Goal: Information Seeking & Learning: Check status

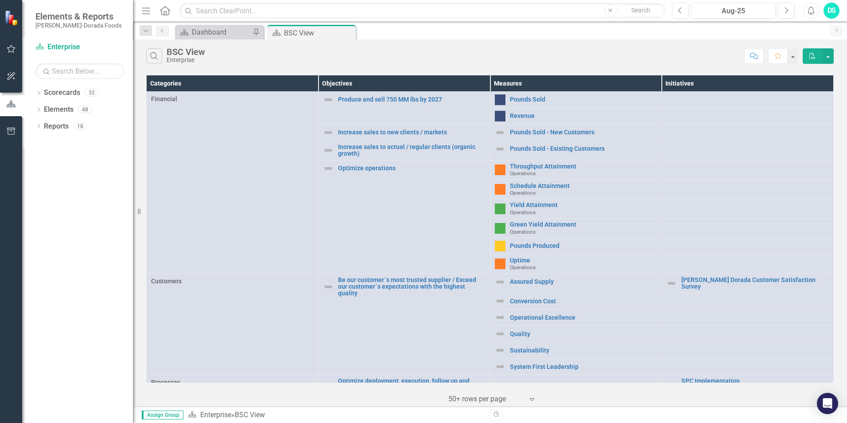
click at [0, 0] on icon "Close" at bounding box center [0, 0] width 0 height 0
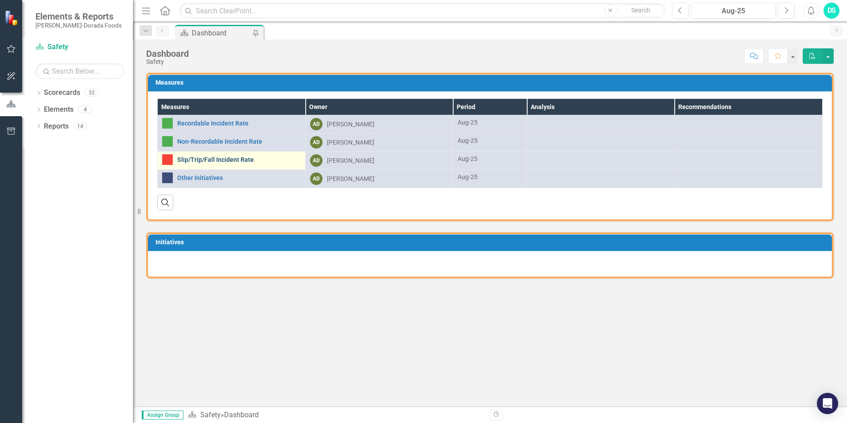
click at [213, 161] on link "Slip/Trip/Fall Incident Rate" at bounding box center [239, 159] width 124 height 7
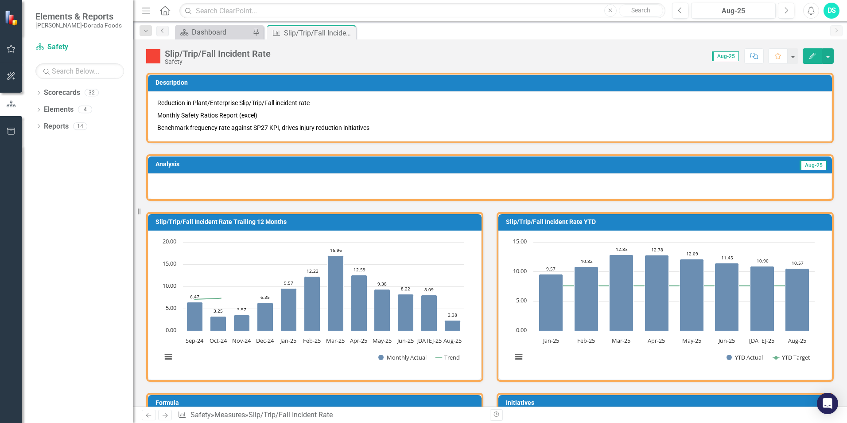
scroll to position [266, 0]
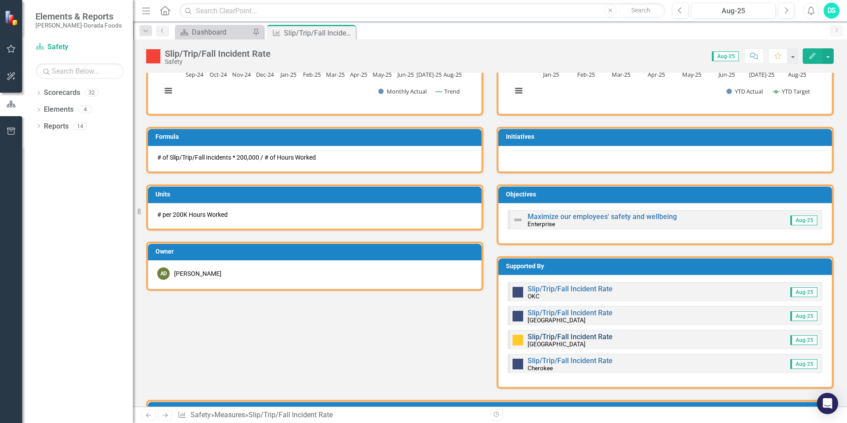
click at [554, 336] on link "Slip/Trip/Fall Incident Rate" at bounding box center [570, 336] width 85 height 8
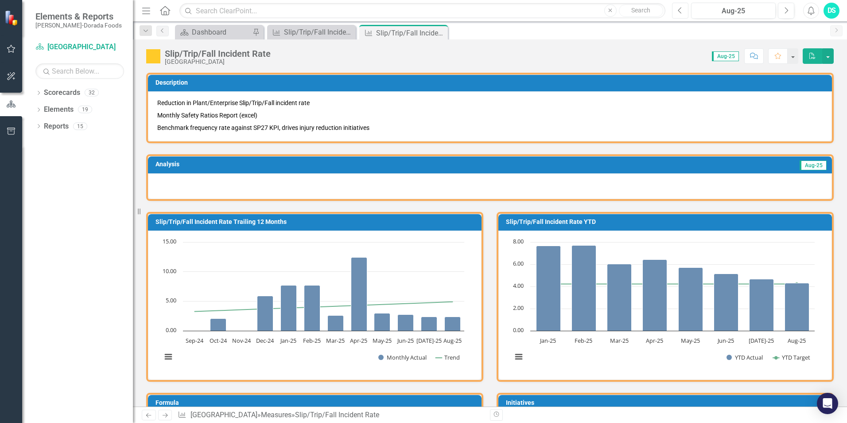
click at [684, 12] on button "Previous" at bounding box center [680, 11] width 16 height 16
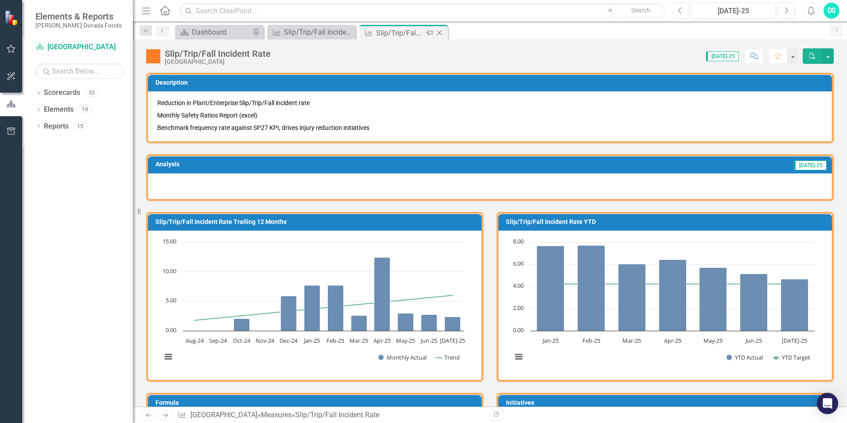
click at [441, 30] on icon "Close" at bounding box center [439, 32] width 9 height 7
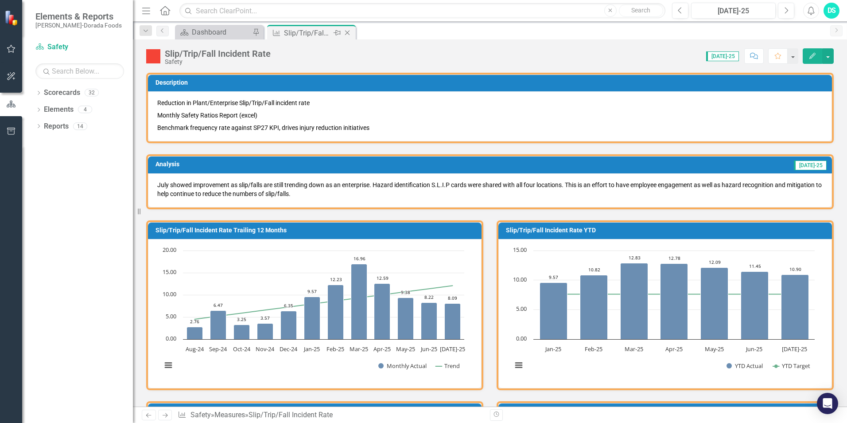
click at [349, 31] on icon "Close" at bounding box center [347, 32] width 9 height 7
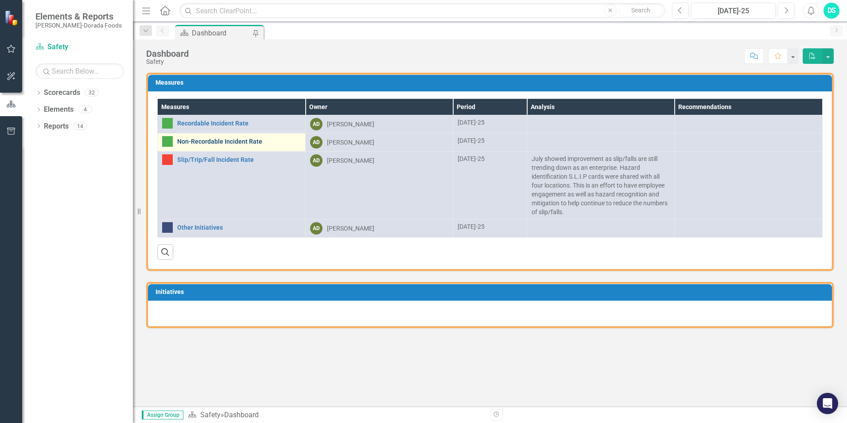
click at [227, 141] on link "Non-Recordable Incident Rate" at bounding box center [239, 141] width 124 height 7
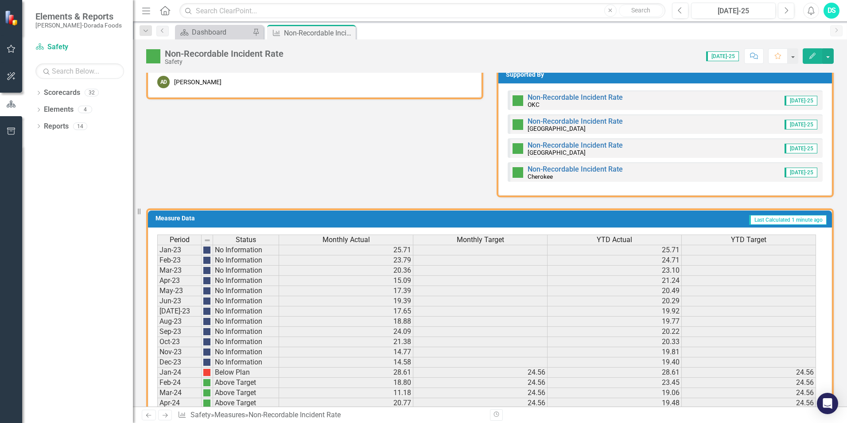
scroll to position [399, 0]
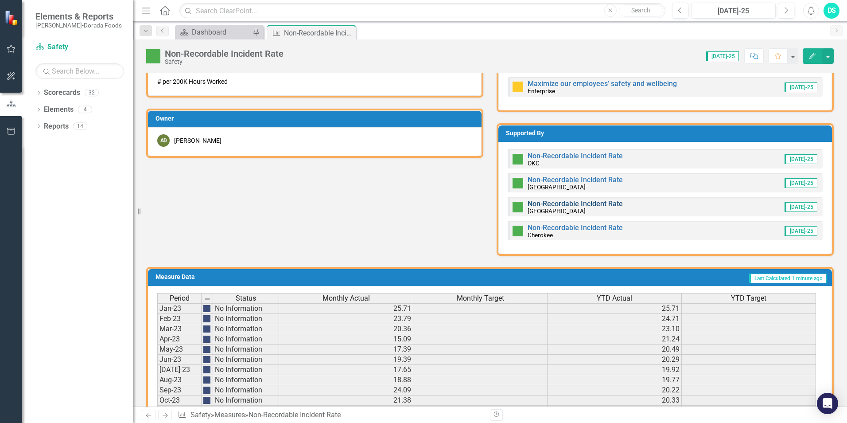
click at [541, 207] on link "Non-Recordable Incident Rate" at bounding box center [575, 203] width 95 height 8
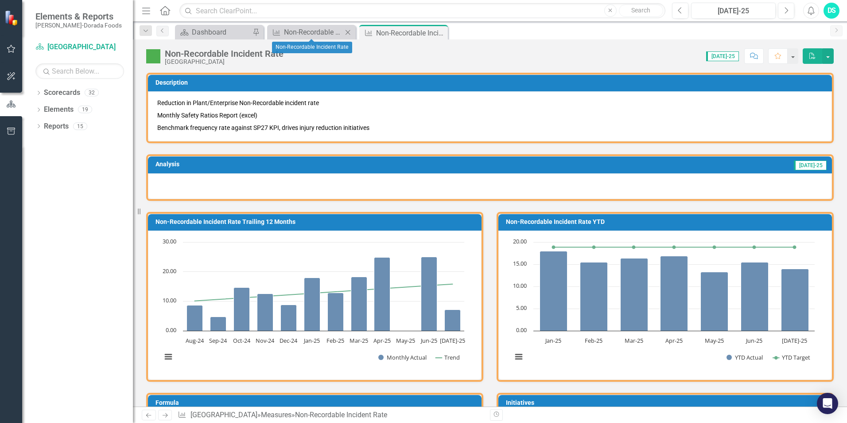
click at [349, 32] on icon "Close" at bounding box center [348, 32] width 9 height 7
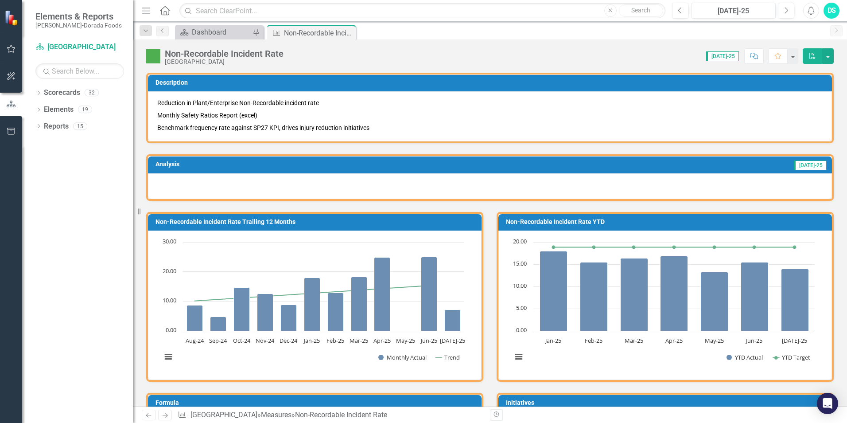
click at [0, 0] on icon "Close" at bounding box center [0, 0] width 0 height 0
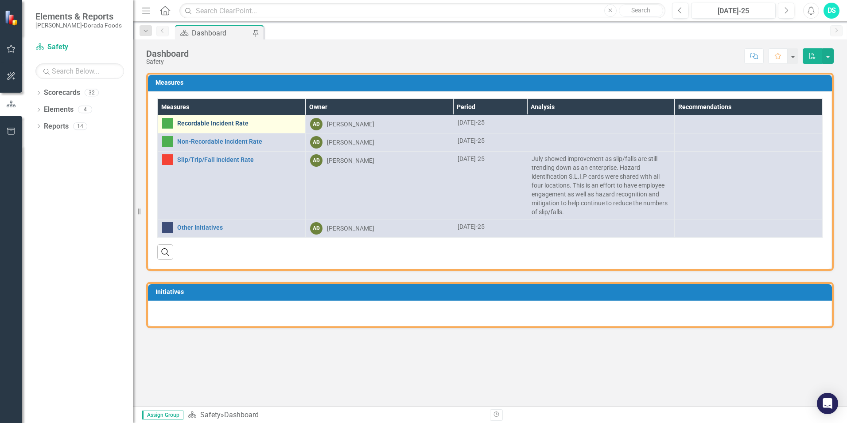
click at [234, 121] on link "Recordable Incident Rate" at bounding box center [239, 123] width 124 height 7
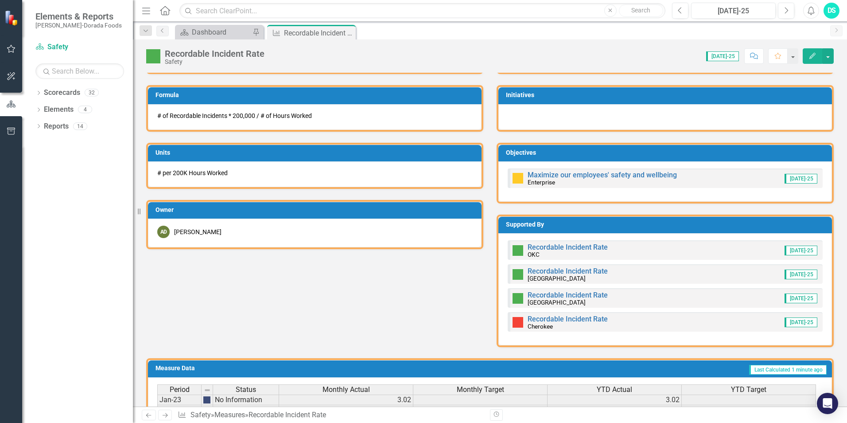
scroll to position [310, 0]
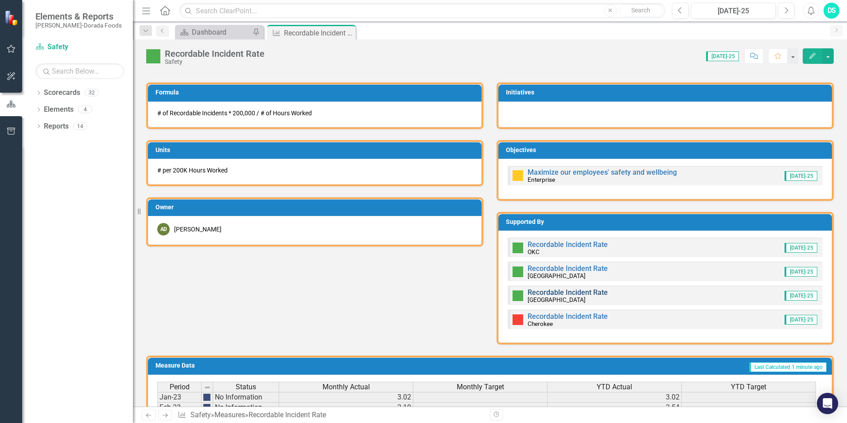
click at [536, 291] on link "Recordable Incident Rate" at bounding box center [568, 292] width 80 height 8
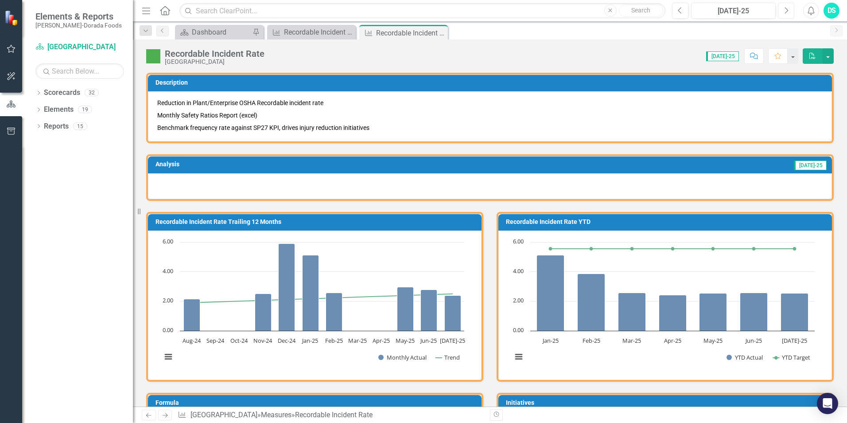
click at [781, 11] on button "Next" at bounding box center [786, 11] width 16 height 16
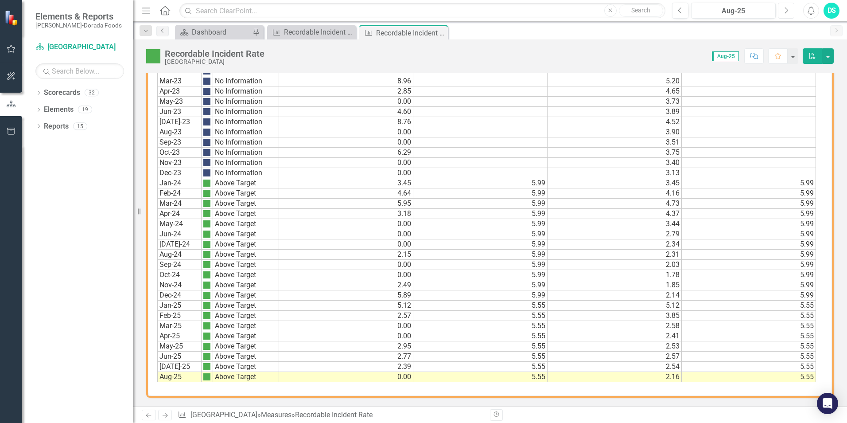
scroll to position [238, 0]
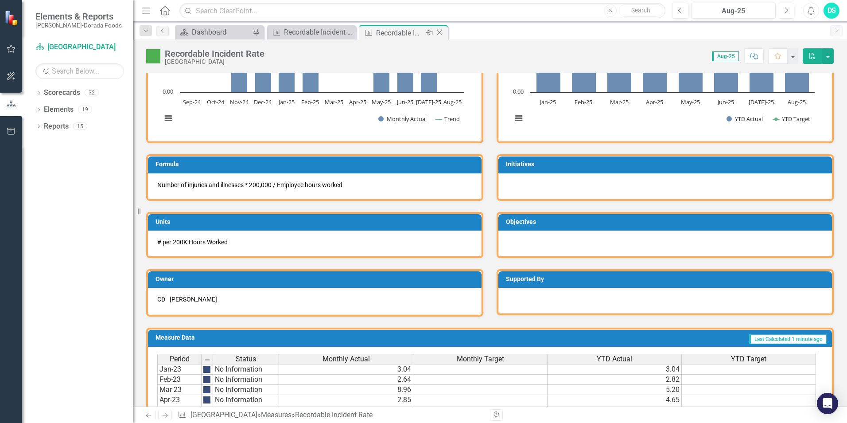
click at [440, 34] on icon "Close" at bounding box center [439, 32] width 9 height 7
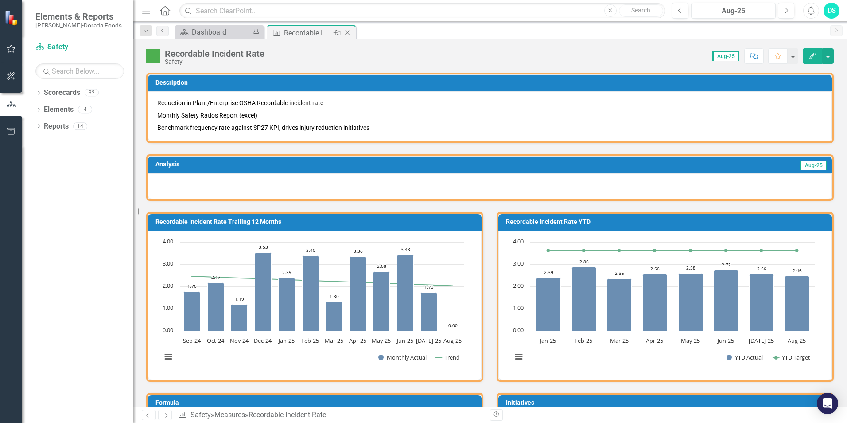
click at [348, 31] on icon "Close" at bounding box center [347, 32] width 9 height 7
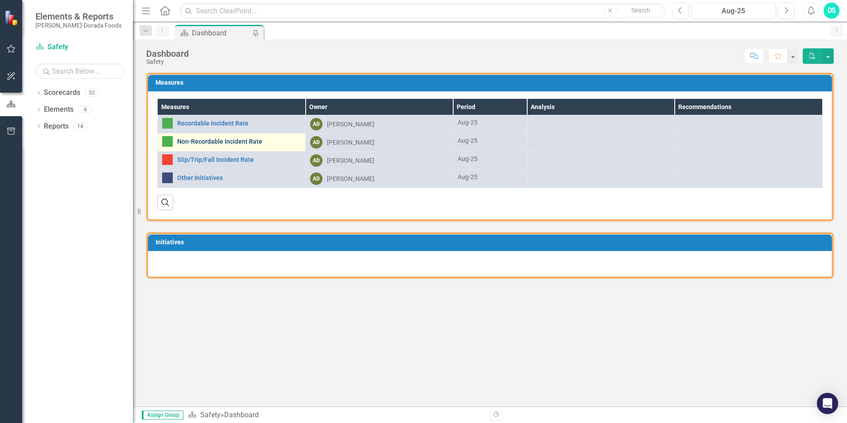
click at [205, 142] on link "Non-Recordable Incident Rate" at bounding box center [239, 141] width 124 height 7
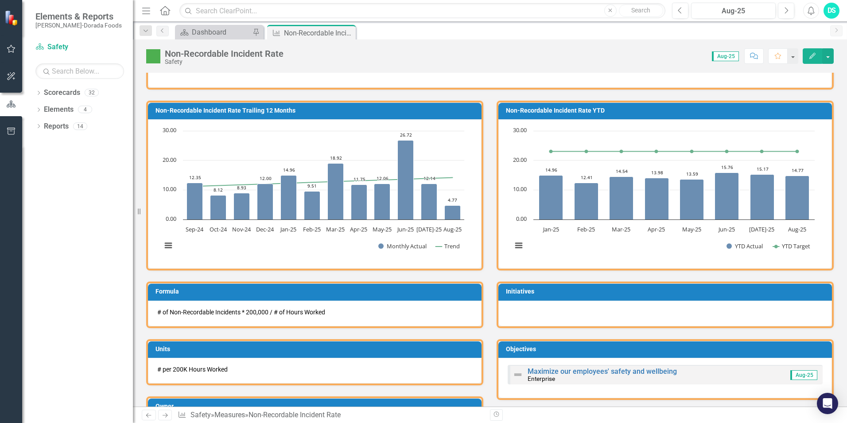
scroll to position [266, 0]
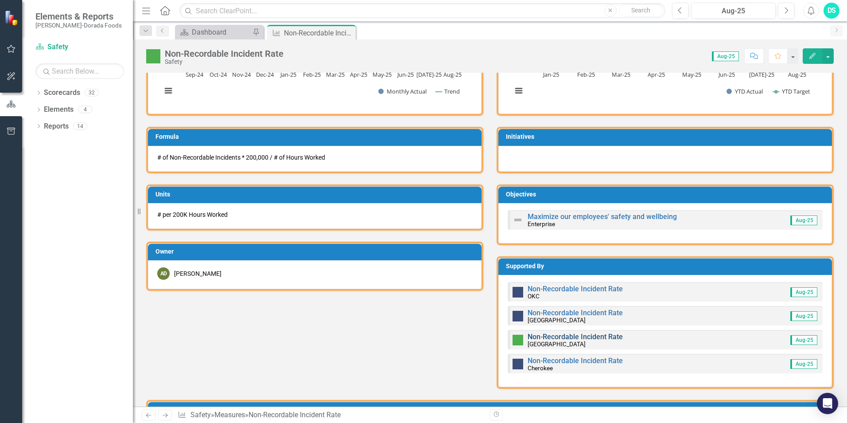
click at [534, 336] on link "Non-Recordable Incident Rate" at bounding box center [575, 336] width 95 height 8
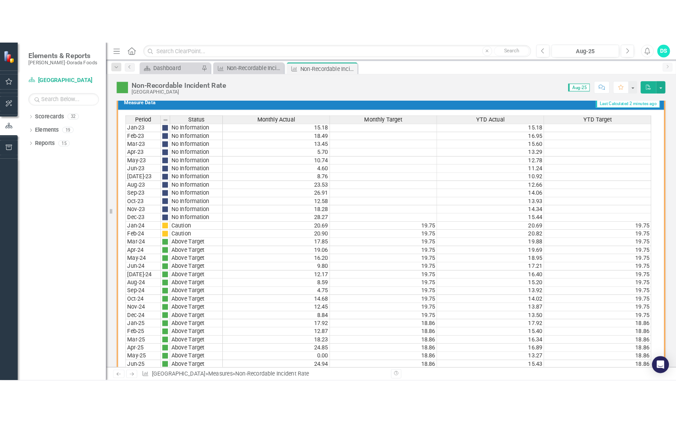
scroll to position [549, 0]
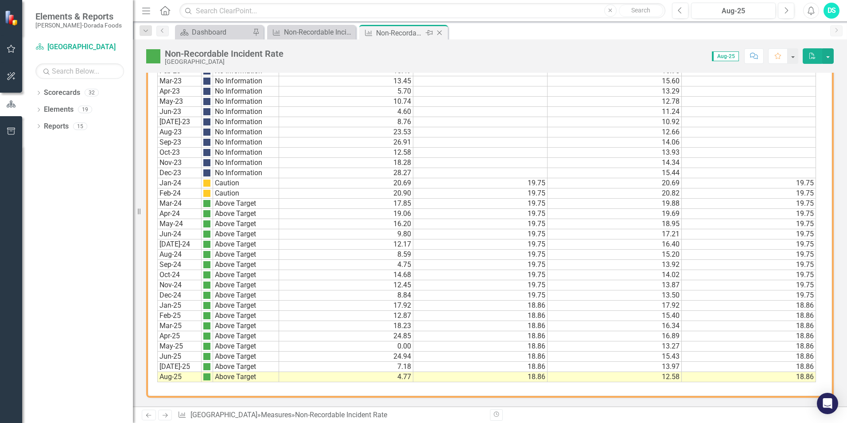
click at [439, 31] on icon "Close" at bounding box center [439, 32] width 9 height 7
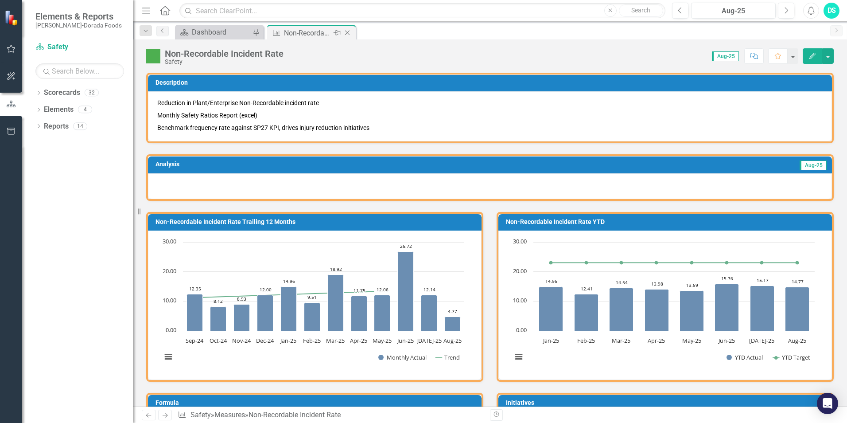
click at [348, 31] on icon "Close" at bounding box center [347, 32] width 9 height 7
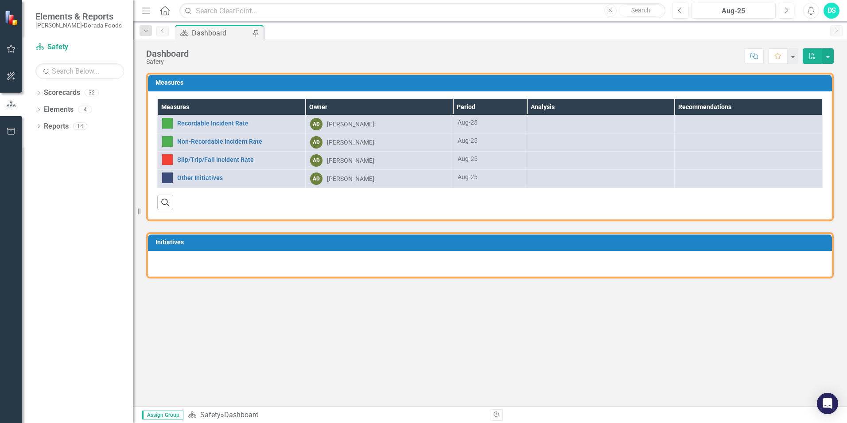
click at [389, 298] on div "Measures Measures Owner Period Analysis Recommendations Recordable Incident Rat…" at bounding box center [490, 240] width 714 height 334
